Goal: Find specific page/section: Find specific page/section

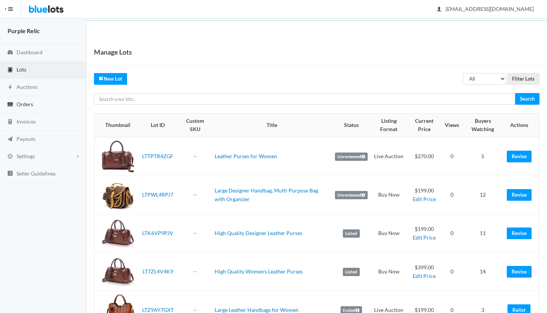
click at [22, 102] on span "Orders" at bounding box center [25, 104] width 17 height 6
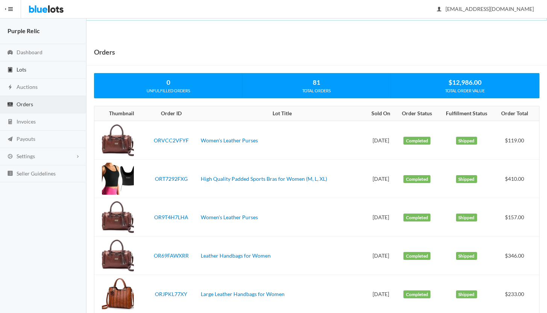
click at [22, 71] on span "Lots" at bounding box center [22, 69] width 10 height 6
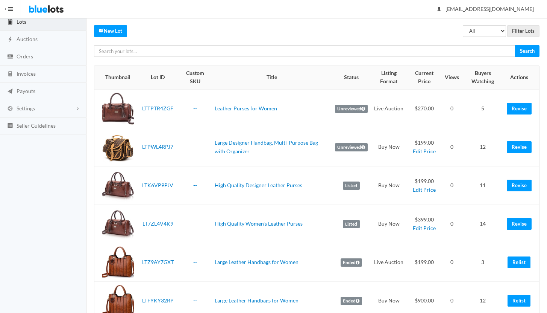
scroll to position [49, 0]
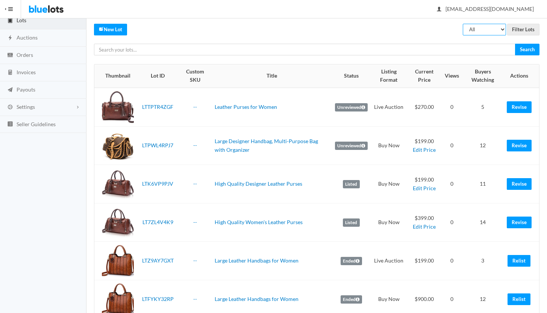
click at [485, 30] on select "All Draft Unreviewed Rejected Scheduled Listed Sold Ended" at bounding box center [484, 30] width 43 height 12
select select "ended"
click at [463, 24] on select "All Draft Unreviewed Rejected Scheduled Listed Sold Ended" at bounding box center [484, 30] width 43 height 12
click at [518, 27] on input "Filter Lots" at bounding box center [523, 30] width 32 height 12
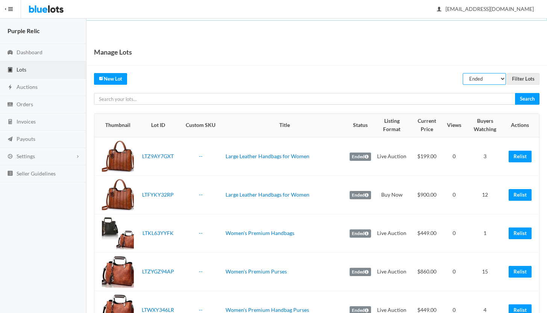
click at [473, 76] on select "All Draft Unreviewed Rejected Scheduled Listed Sold Ended" at bounding box center [484, 79] width 43 height 12
select select "listed"
click at [463, 73] on select "All Draft Unreviewed Rejected Scheduled Listed Sold Ended" at bounding box center [484, 79] width 43 height 12
click at [517, 79] on input "Filter Lots" at bounding box center [523, 79] width 32 height 12
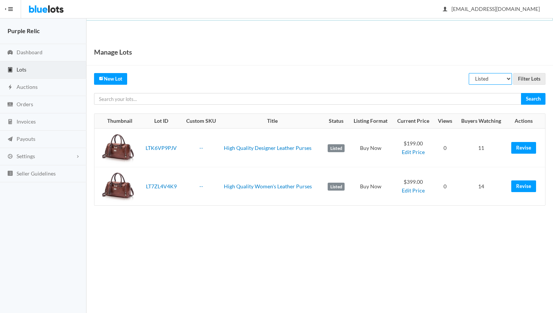
click at [490, 79] on select "All Draft Unreviewed Rejected Scheduled Listed Sold Ended" at bounding box center [490, 79] width 43 height 12
select select "scheduled"
click at [469, 73] on select "All Draft Unreviewed Rejected Scheduled Listed Sold Ended" at bounding box center [490, 79] width 43 height 12
click at [519, 76] on input "Filter Lots" at bounding box center [529, 79] width 32 height 12
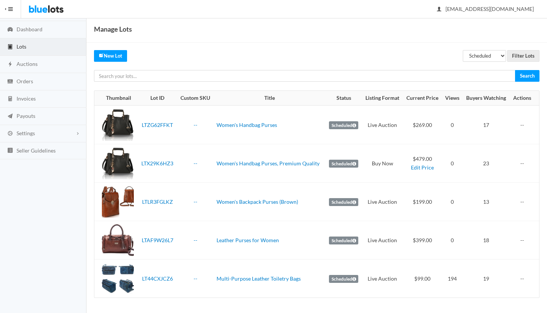
scroll to position [23, 0]
click at [486, 55] on select "All Draft Unreviewed Rejected Scheduled Listed Sold Ended" at bounding box center [484, 56] width 43 height 12
select select "listed"
click at [463, 50] on select "All Draft Unreviewed Rejected Scheduled Listed Sold Ended" at bounding box center [484, 56] width 43 height 12
click at [520, 53] on input "Filter Lots" at bounding box center [523, 56] width 32 height 12
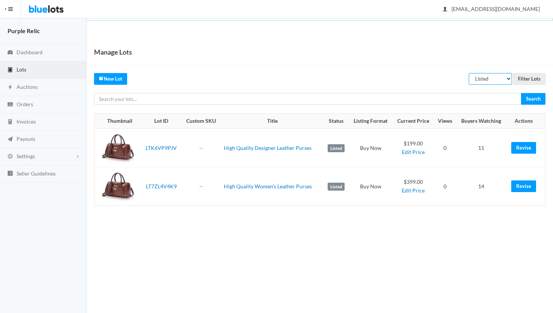
click at [486, 78] on select "All Draft Unreviewed Rejected Scheduled Listed Sold Ended" at bounding box center [490, 79] width 43 height 12
select select "unreviewed"
click at [469, 73] on select "All Draft Unreviewed Rejected Scheduled Listed Sold Ended" at bounding box center [490, 79] width 43 height 12
click at [524, 79] on input "Filter Lots" at bounding box center [529, 79] width 32 height 12
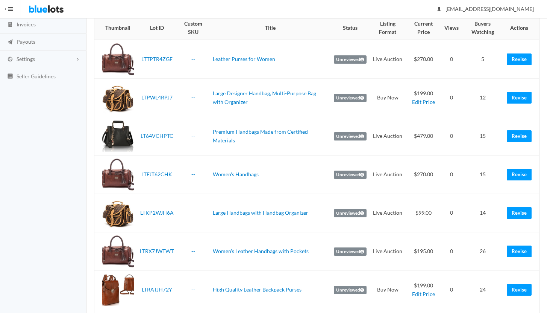
scroll to position [32, 0]
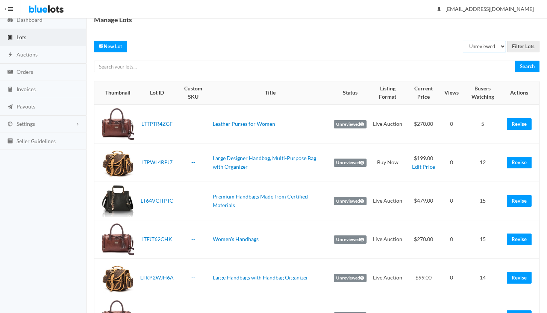
click at [487, 47] on select "All Draft Unreviewed Rejected Scheduled Listed Sold Ended" at bounding box center [484, 47] width 43 height 12
select select "scheduled"
click at [463, 41] on select "All Draft Unreviewed Rejected Scheduled Listed Sold Ended" at bounding box center [484, 47] width 43 height 12
click at [520, 47] on input "Filter Lots" at bounding box center [523, 47] width 32 height 12
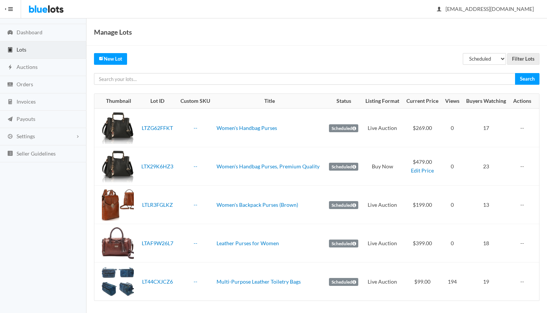
scroll to position [23, 0]
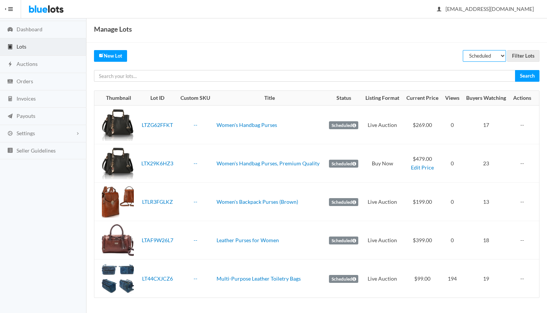
click at [485, 56] on select "All Draft Unreviewed Rejected Scheduled Listed Sold Ended" at bounding box center [484, 56] width 43 height 12
select select "listed"
click at [463, 50] on select "All Draft Unreviewed Rejected Scheduled Listed Sold Ended" at bounding box center [484, 56] width 43 height 12
click at [515, 55] on input "Filter Lots" at bounding box center [523, 56] width 32 height 12
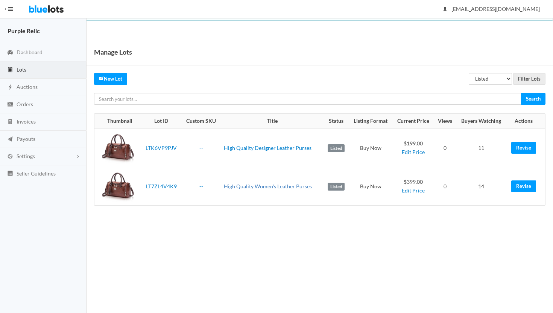
click at [283, 186] on link "High Quality Women's Leather Purses" at bounding box center [268, 186] width 88 height 6
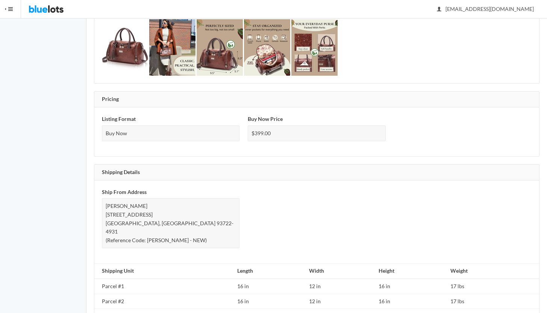
scroll to position [437, 0]
